Goal: Information Seeking & Learning: Find specific page/section

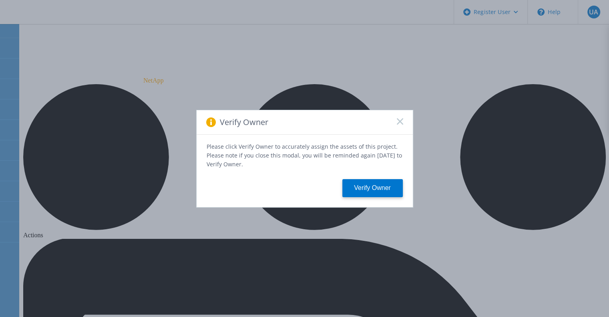
click at [258, 130] on div "Verify Owner" at bounding box center [305, 122] width 216 height 24
click at [400, 125] on icon at bounding box center [400, 121] width 6 height 6
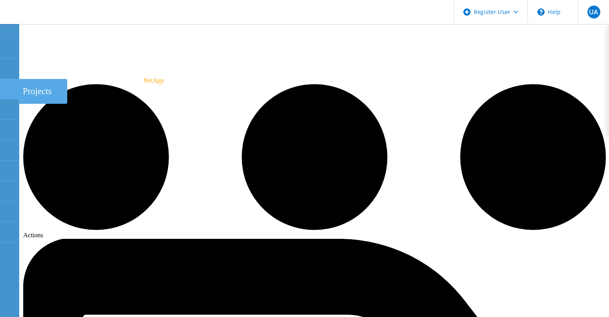
click at [4, 85] on use at bounding box center [4, 85] width 0 height 0
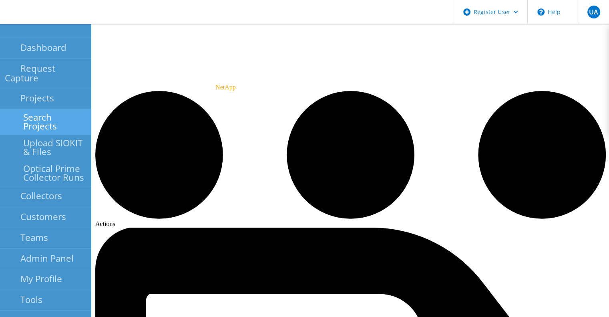
click at [59, 111] on link "Search Projects" at bounding box center [45, 122] width 91 height 26
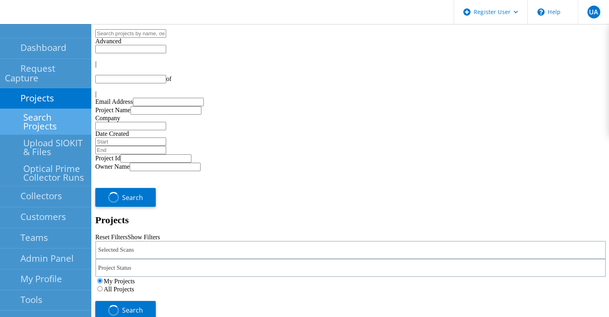
type input "1"
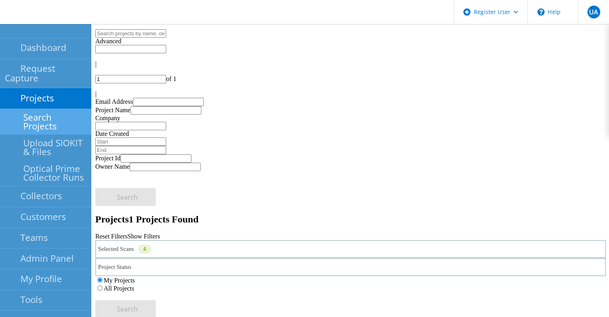
click at [134, 285] on label "All Projects" at bounding box center [119, 288] width 30 height 7
click at [102, 285] on input "All Projects" at bounding box center [99, 287] width 5 height 5
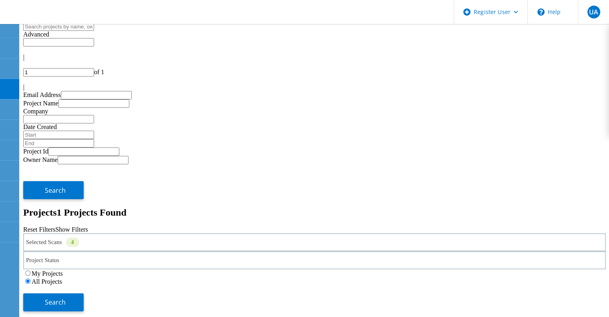
click at [143, 233] on div "Selected Scans 4" at bounding box center [314, 242] width 582 height 18
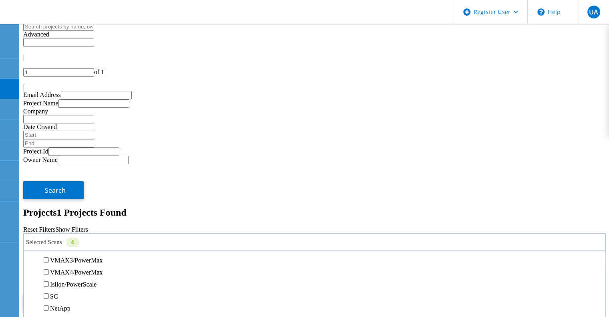
scroll to position [194, 0]
click at [80, 234] on label "PowerStore" at bounding box center [65, 237] width 30 height 7
click at [49, 235] on input "PowerStore" at bounding box center [46, 237] width 5 height 5
click at [64, 222] on label "Unity" at bounding box center [57, 225] width 14 height 7
click at [49, 223] on input "Unity" at bounding box center [46, 225] width 5 height 5
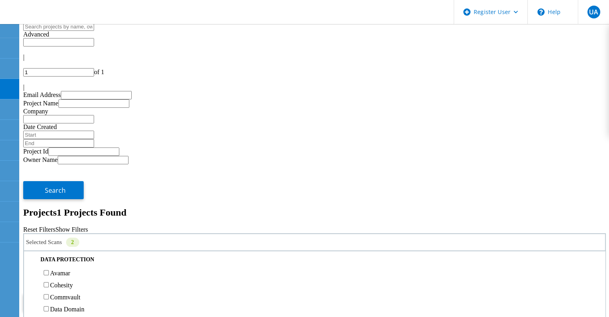
scroll to position [321, 0]
click at [62, 216] on label "Pure" at bounding box center [56, 219] width 12 height 7
click at [49, 216] on input "Pure" at bounding box center [46, 218] width 5 height 5
click at [65, 204] on label "3PAR" at bounding box center [57, 207] width 15 height 7
click at [49, 204] on input "3PAR" at bounding box center [46, 206] width 5 height 5
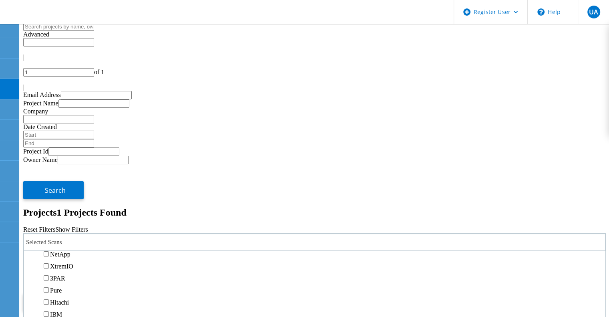
scroll to position [249, 0]
click at [96, 227] on label "Isilon/PowerScale" at bounding box center [73, 230] width 46 height 7
click at [49, 228] on input "Isilon/PowerScale" at bounding box center [46, 230] width 5 height 5
click at [66, 297] on span "Search" at bounding box center [55, 301] width 21 height 9
